Goal: Complete application form

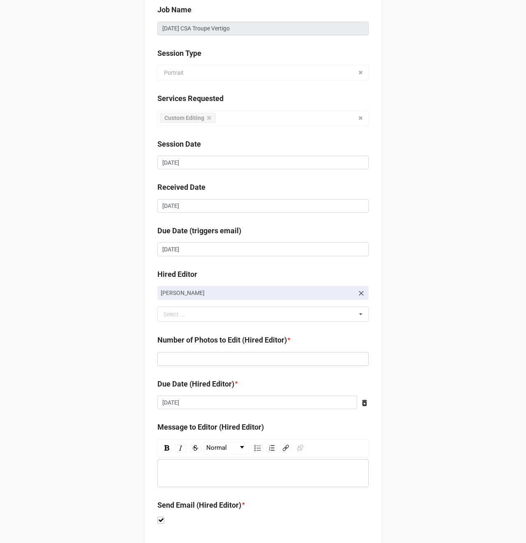
scroll to position [112, 0]
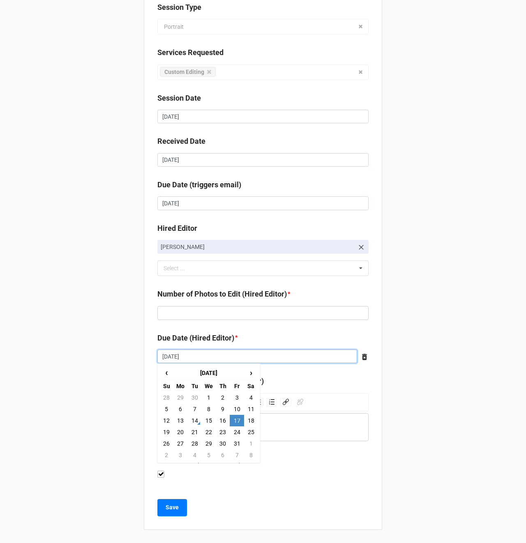
click at [172, 357] on input "[DATE]" at bounding box center [257, 357] width 200 height 14
click at [172, 315] on input "text" at bounding box center [262, 313] width 211 height 14
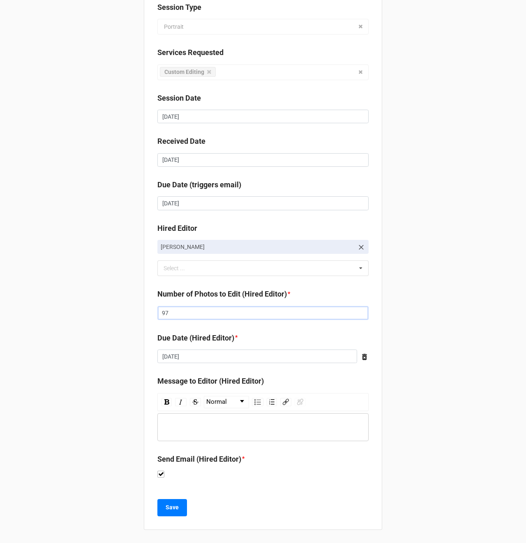
type input "97"
click at [113, 339] on div "Client [PERSON_NAME] Job Name [DATE] CSA Troupe Vertigo Session Type Portrait P…" at bounding box center [263, 215] width 526 height 655
click at [175, 510] on b "Save" at bounding box center [172, 507] width 13 height 9
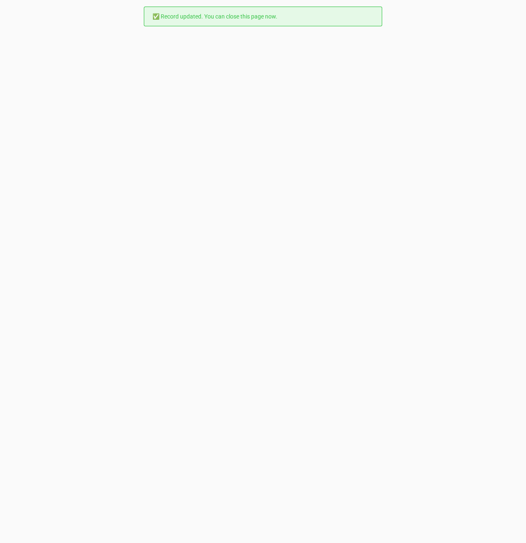
scroll to position [0, 0]
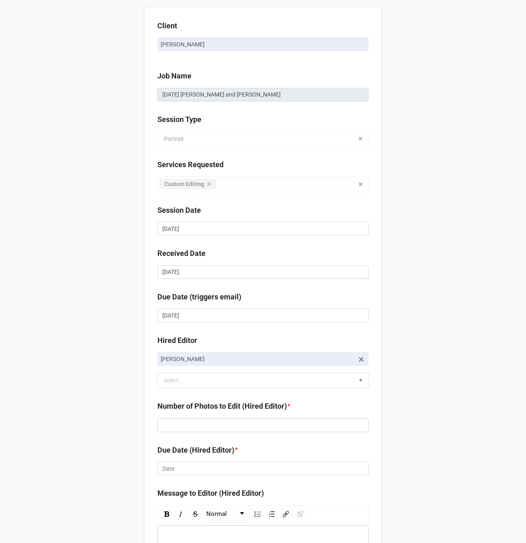
scroll to position [112, 0]
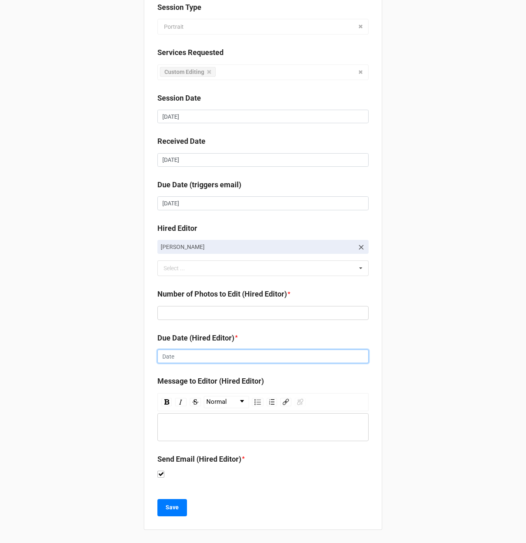
click at [178, 351] on input "text" at bounding box center [262, 357] width 211 height 14
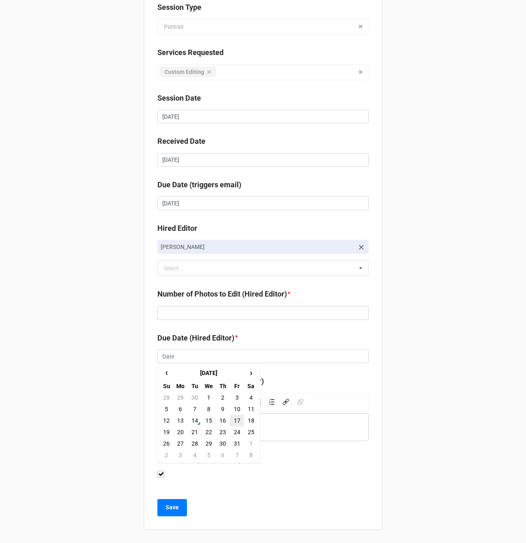
click at [237, 420] on td "17" at bounding box center [237, 421] width 14 height 12
type input "[DATE]"
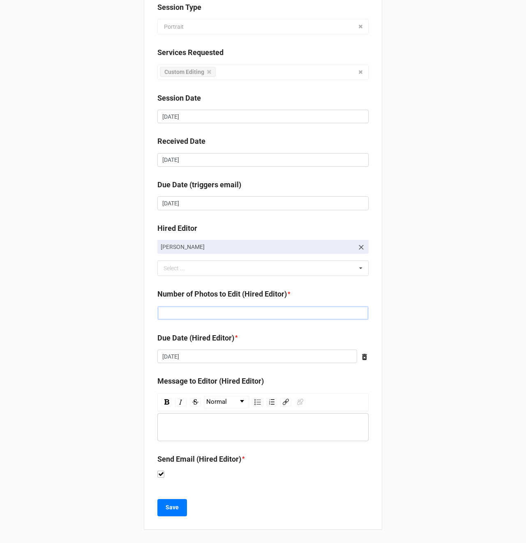
click at [180, 315] on input "text" at bounding box center [262, 313] width 211 height 14
type input "109"
click at [168, 511] on b "Save" at bounding box center [172, 507] width 13 height 9
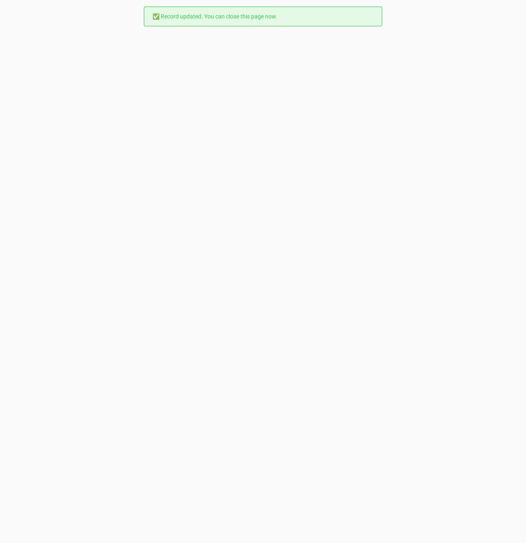
scroll to position [0, 0]
